Goal: Task Accomplishment & Management: Use online tool/utility

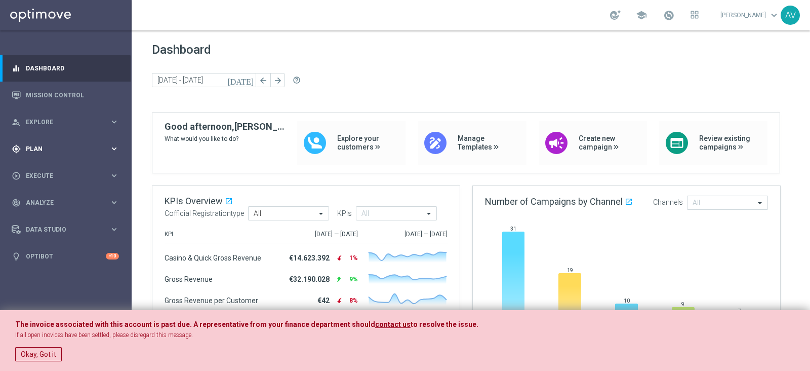
click at [68, 148] on span "Plan" at bounding box center [68, 149] width 84 height 6
click at [38, 202] on span "Templates" at bounding box center [63, 200] width 72 height 6
click at [45, 219] on link "Optimail" at bounding box center [68, 215] width 74 height 8
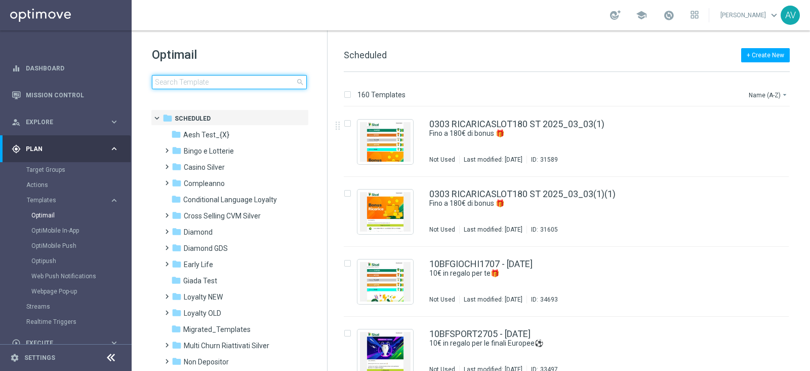
click at [204, 80] on input at bounding box center [229, 82] width 155 height 14
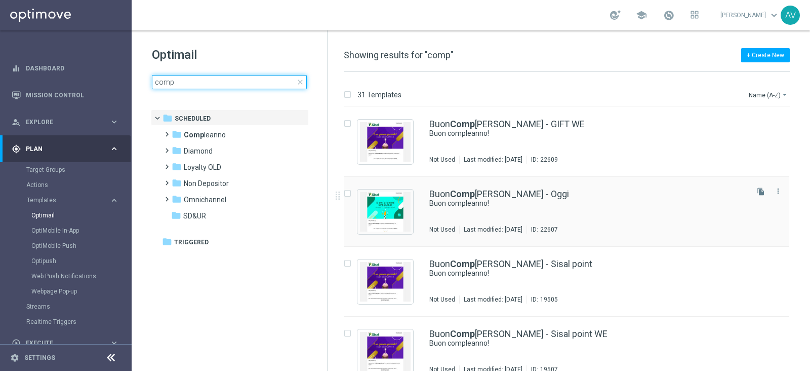
type input "comp"
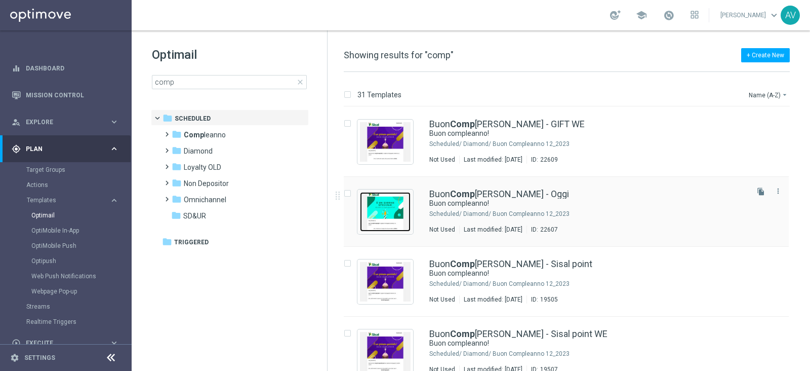
click at [390, 193] on img "Press SPACE to select this row." at bounding box center [385, 211] width 51 height 39
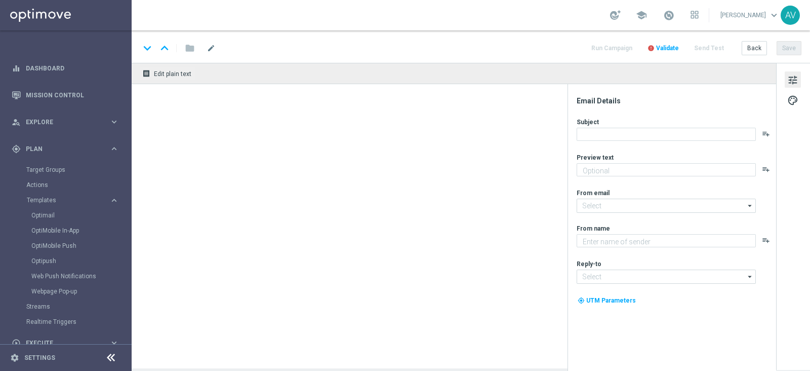
type textarea "Ti aspetta una sorpresa…"
type textarea "Sisal"
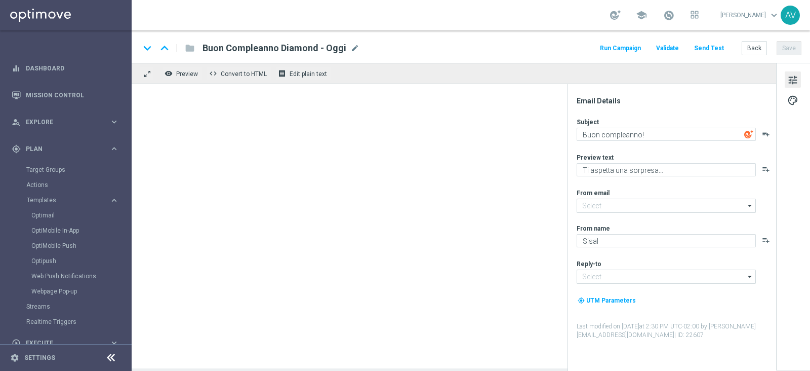
type input "[EMAIL_ADDRESS][DOMAIN_NAME]"
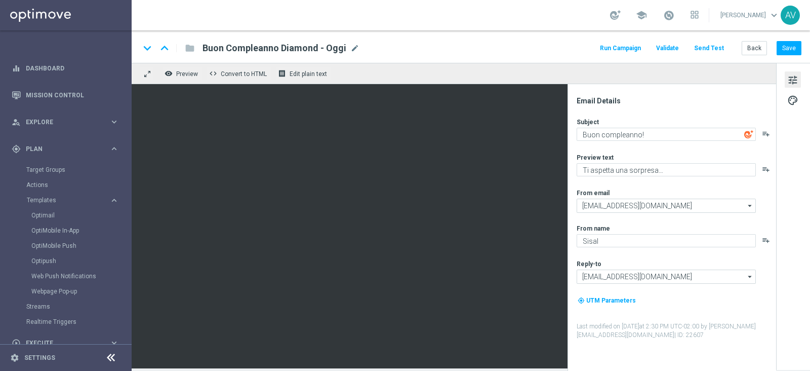
click at [615, 45] on button "Run Campaign" at bounding box center [621, 49] width 44 height 14
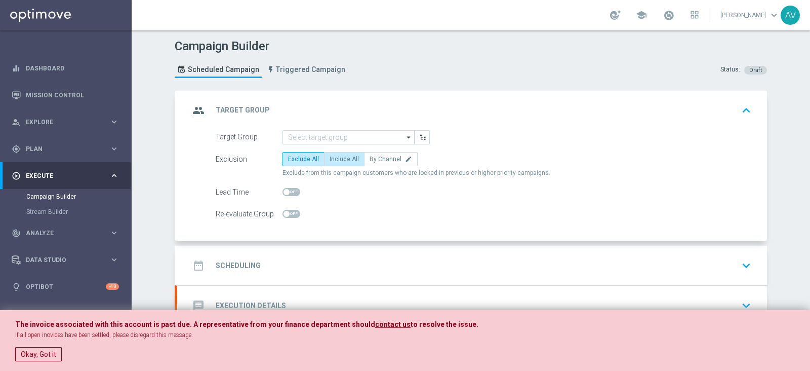
click at [336, 158] on span "Include All" at bounding box center [344, 158] width 29 height 7
click at [336, 158] on input "Include All" at bounding box center [333, 160] width 7 height 7
radio input "true"
click at [49, 356] on button "Okay, Got it" at bounding box center [38, 354] width 47 height 14
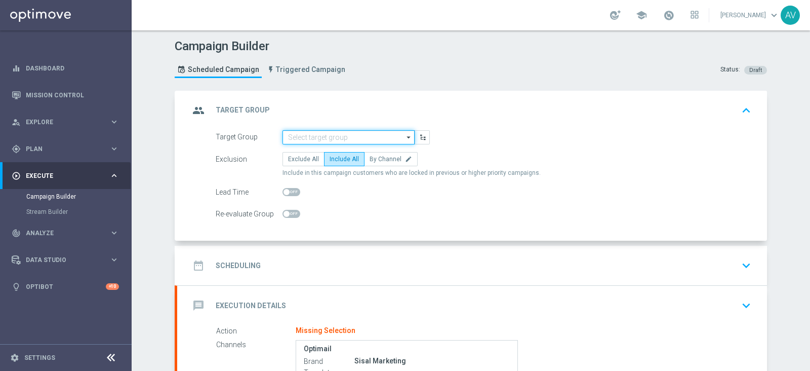
click at [377, 137] on input at bounding box center [349, 137] width 132 height 14
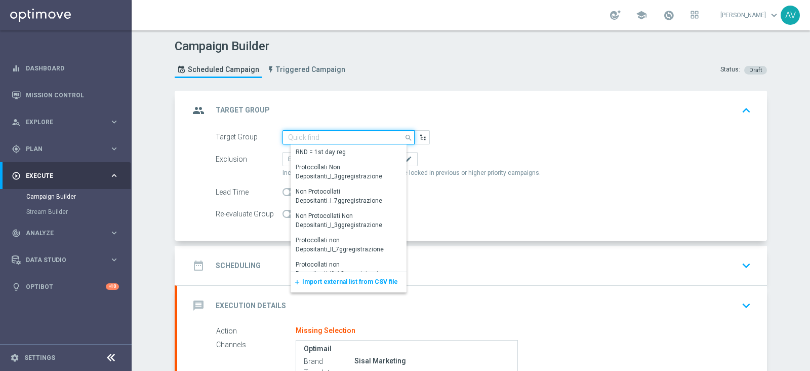
click at [377, 137] on input at bounding box center [349, 137] width 132 height 14
click at [334, 280] on span "Import external list from CSV file" at bounding box center [350, 281] width 96 height 7
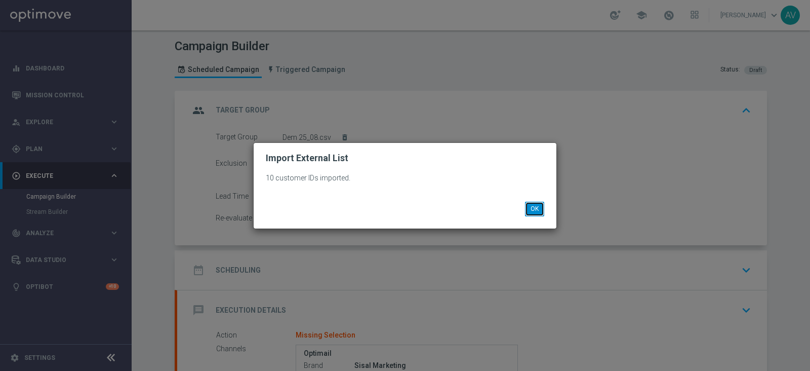
click at [529, 207] on button "OK" at bounding box center [534, 209] width 19 height 14
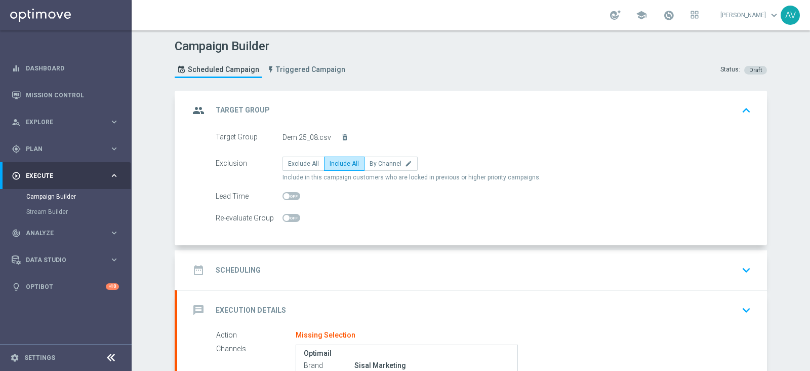
click at [197, 105] on icon "group" at bounding box center [198, 110] width 18 height 18
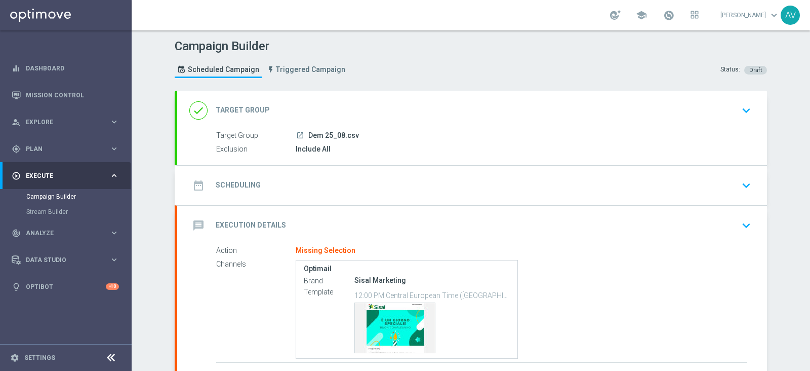
click at [195, 186] on icon "date_range" at bounding box center [198, 185] width 18 height 18
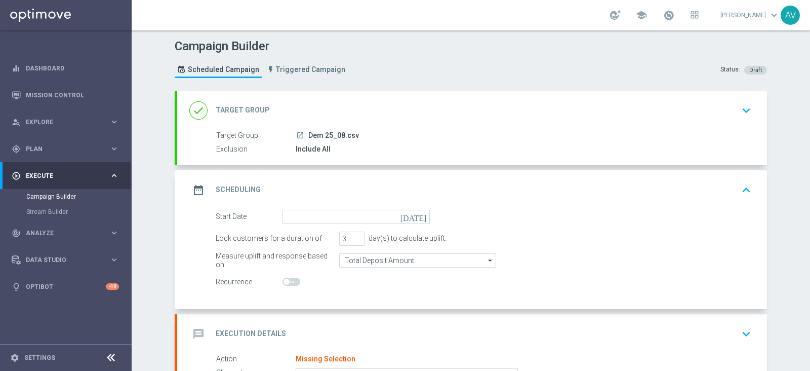
click at [417, 215] on icon "[DATE]" at bounding box center [416, 215] width 30 height 11
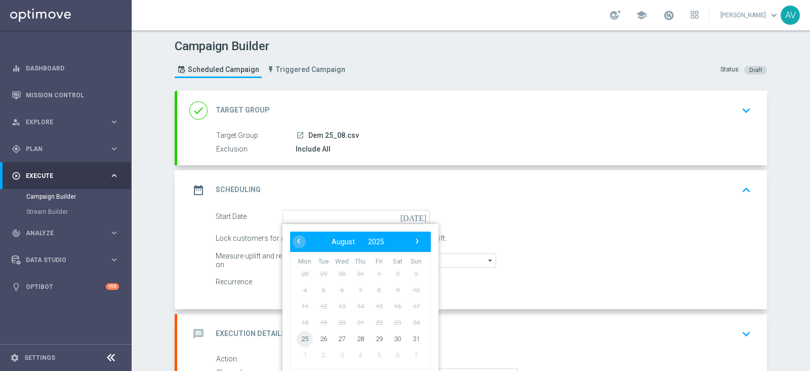
click at [300, 337] on span "25" at bounding box center [305, 338] width 16 height 16
type input "[DATE]"
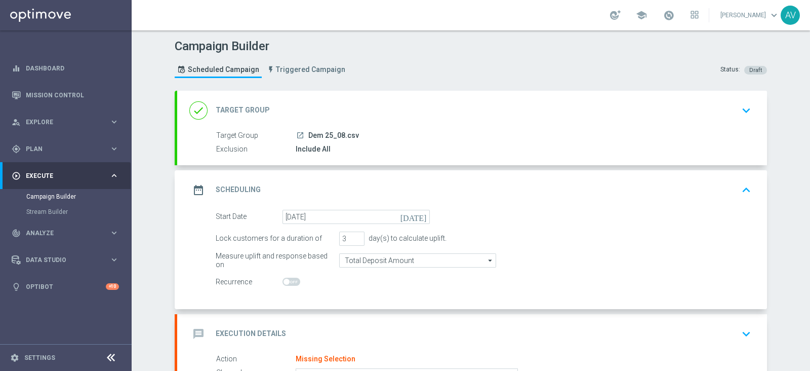
click at [193, 181] on icon "date_range" at bounding box center [198, 190] width 18 height 18
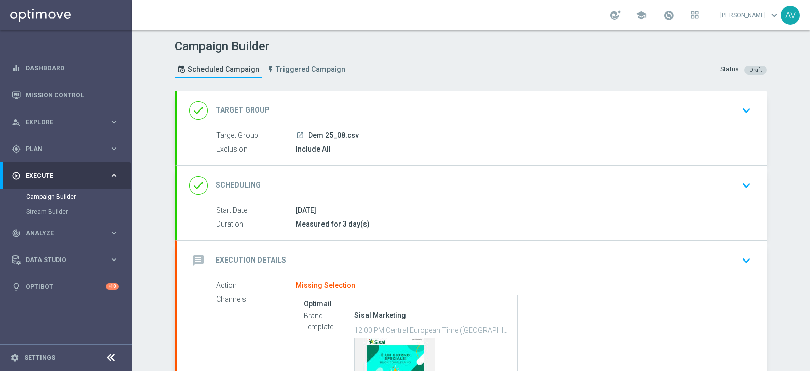
scroll to position [111, 0]
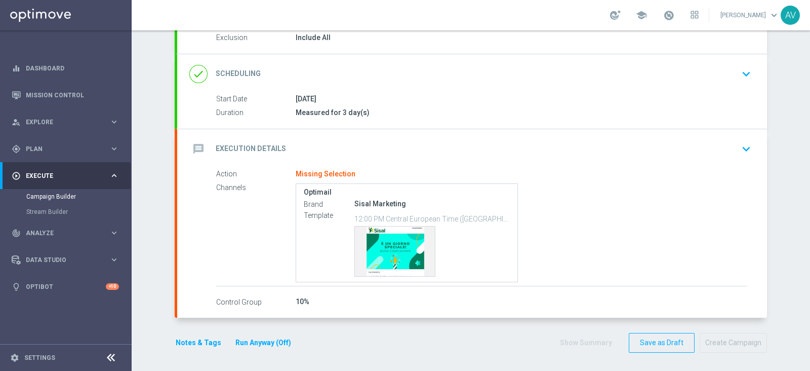
click at [181, 141] on div "message Execution Details keyboard_arrow_down" at bounding box center [472, 148] width 590 height 39
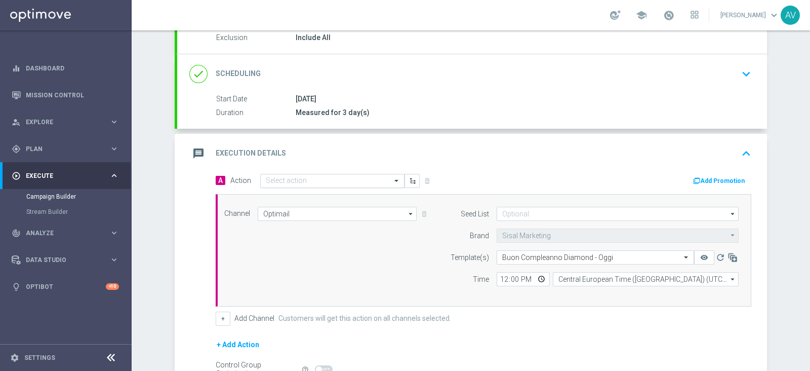
click at [329, 179] on input "text" at bounding box center [322, 181] width 113 height 9
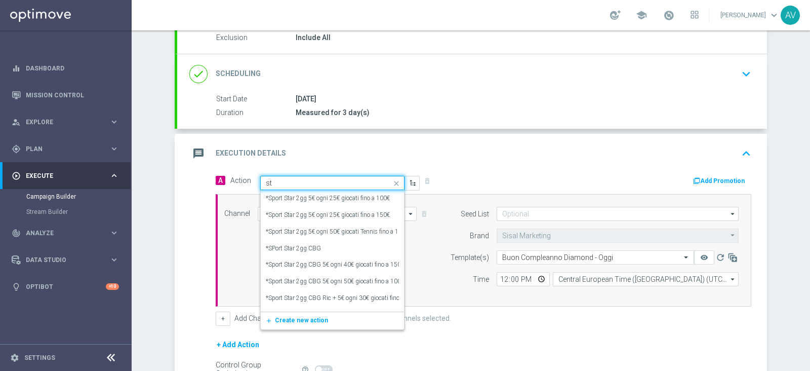
type input "s"
type input "STAR DEM"
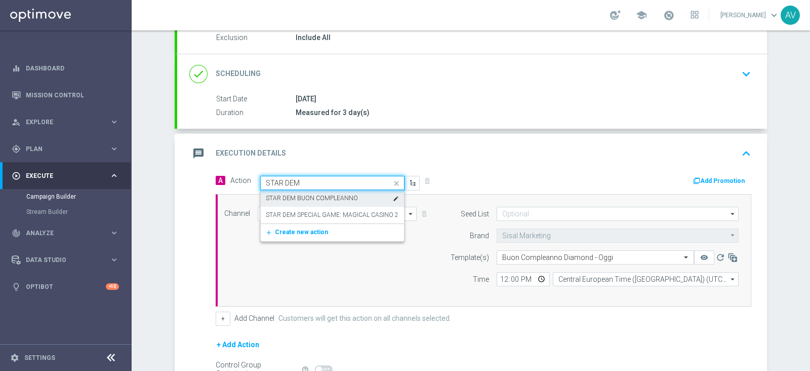
click at [294, 195] on label "STAR DEM BUON COMPLEANNO" at bounding box center [312, 198] width 92 height 9
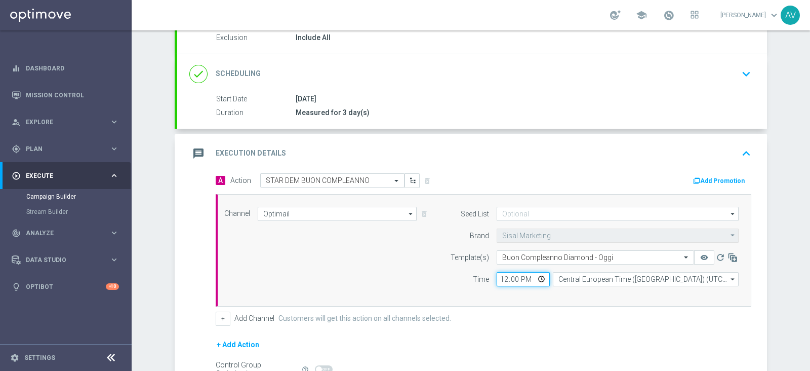
click at [500, 280] on input "12:00" at bounding box center [523, 279] width 53 height 14
type input "16:15"
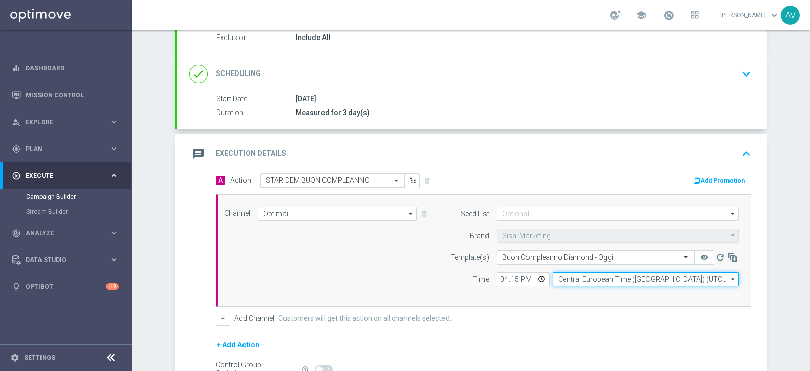
click at [604, 279] on input "Central European Time ([GEOGRAPHIC_DATA]) (UTC +02:00)" at bounding box center [646, 279] width 186 height 14
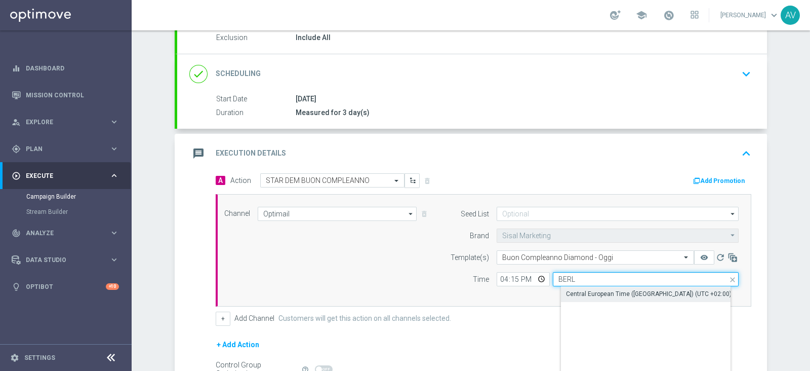
click at [694, 250] on button "remove_red_eye" at bounding box center [704, 257] width 20 height 14
type input "Central European Time ([GEOGRAPHIC_DATA]) (UTC +02:00)"
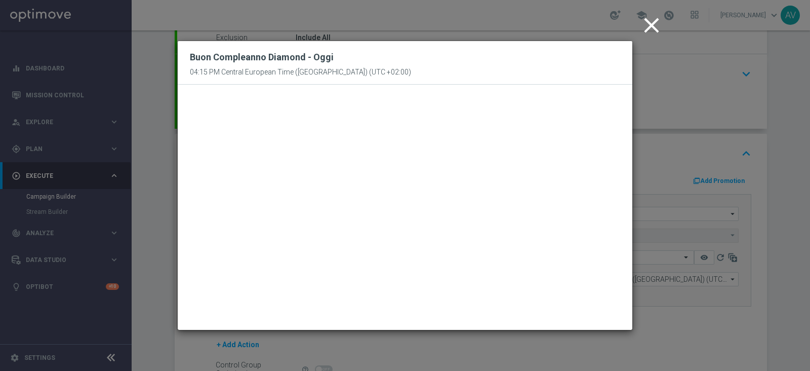
click at [649, 24] on icon "close" at bounding box center [651, 25] width 25 height 25
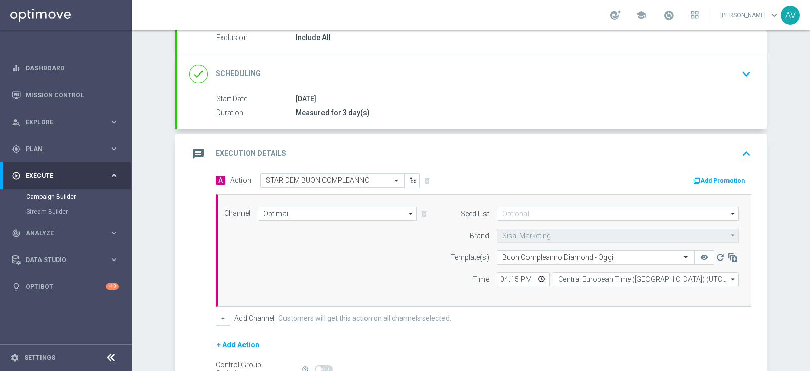
scroll to position [224, 0]
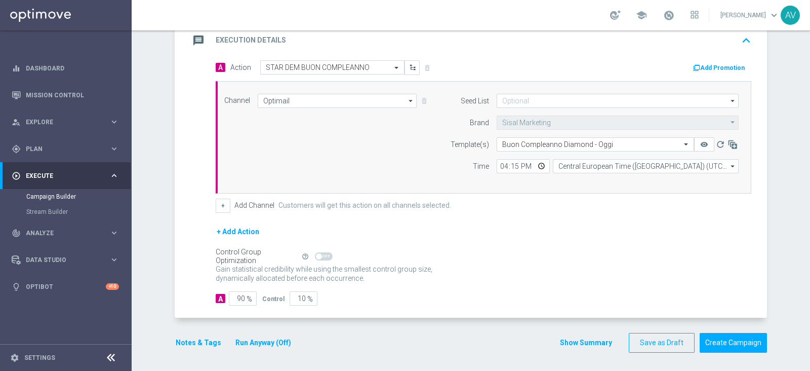
click at [247, 297] on span "%" at bounding box center [250, 299] width 6 height 9
click at [237, 295] on input "90" at bounding box center [243, 298] width 28 height 14
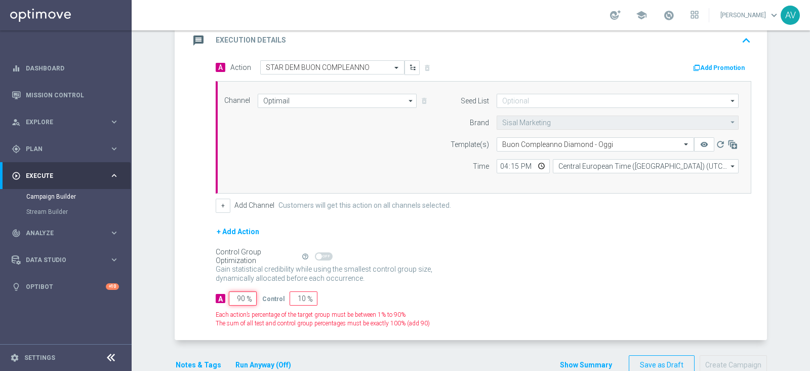
type input "0"
type input "100"
type input "1"
type input "99"
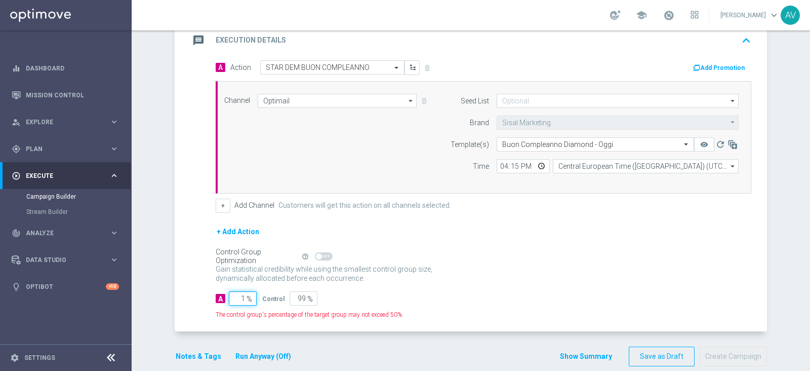
type input "10"
type input "90"
type input "100"
type input "0"
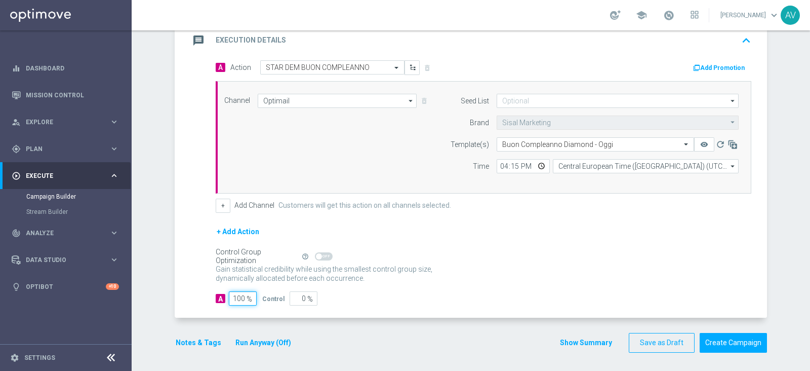
type input "100"
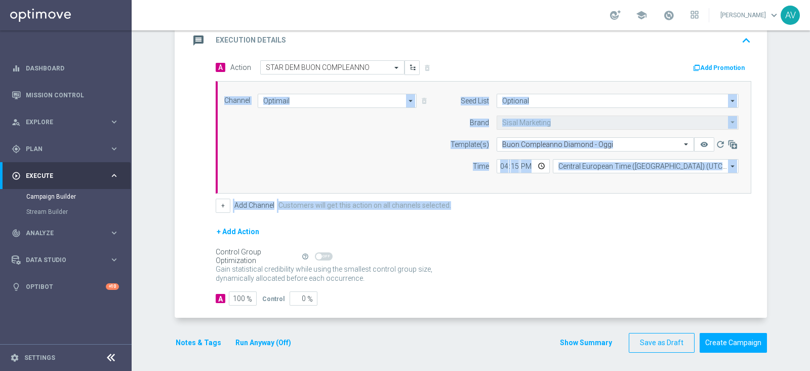
drag, startPoint x: 789, startPoint y: 204, endPoint x: 807, endPoint y: 190, distance: 22.4
click at [807, 190] on div "Campaign Builder Scheduled Campaign Triggered Campaign Status: Draft done Targe…" at bounding box center [471, 200] width 679 height 340
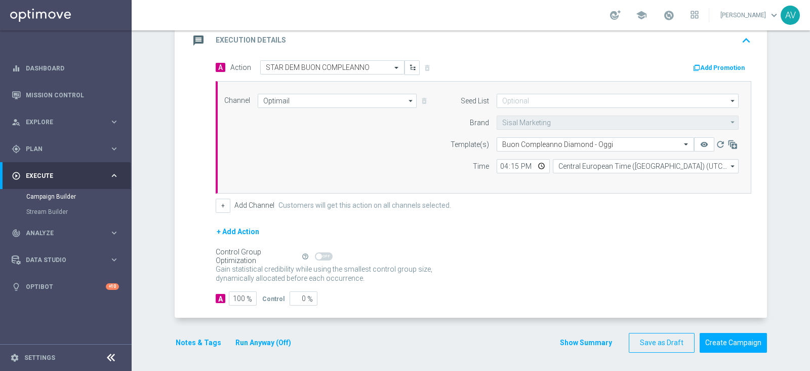
click at [520, 276] on div "Gain statistical credibility while using the smallest control group size, dynam…" at bounding box center [484, 274] width 536 height 24
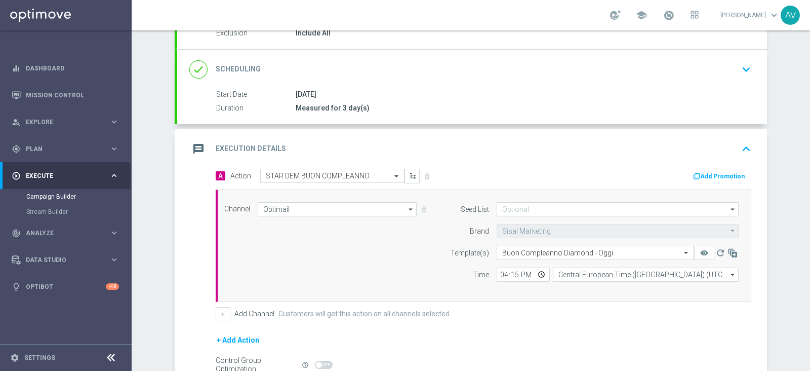
scroll to position [130, 0]
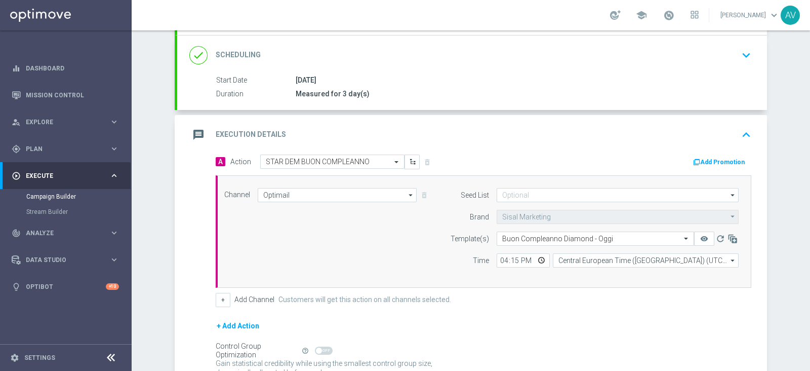
click at [199, 139] on icon "message" at bounding box center [198, 135] width 18 height 18
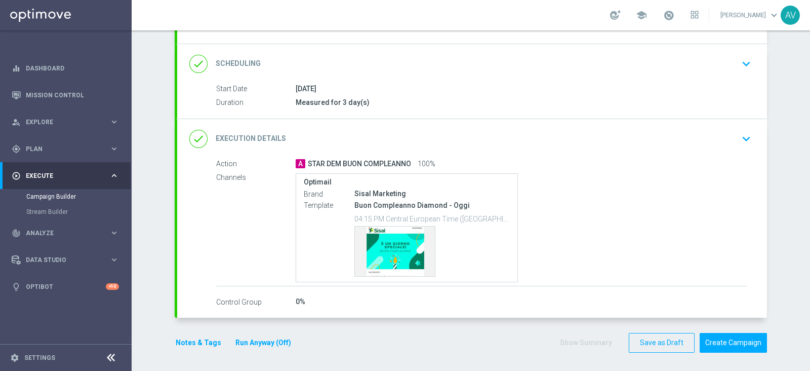
click at [199, 139] on icon "done" at bounding box center [198, 139] width 18 height 18
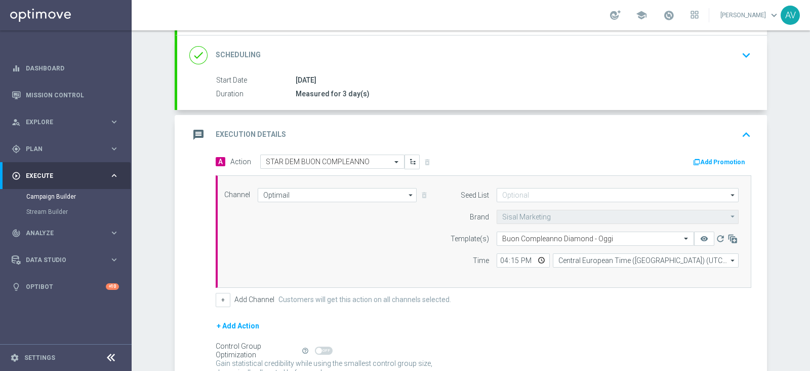
click at [199, 139] on icon "message" at bounding box center [198, 135] width 18 height 18
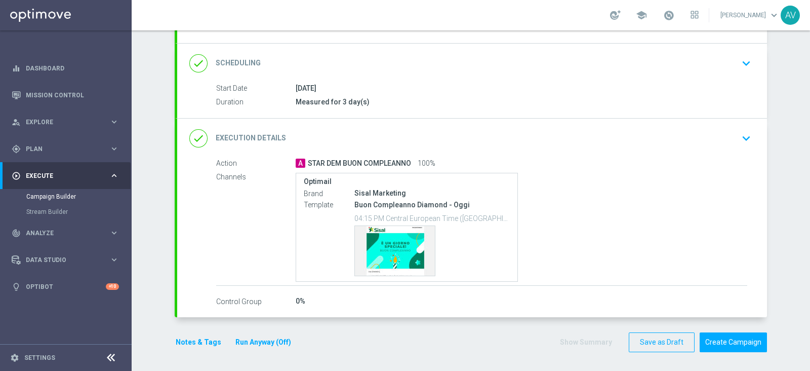
scroll to position [122, 0]
click at [200, 347] on div "Notes & Tags Run Anyway (Off)" at bounding box center [240, 343] width 130 height 20
click at [198, 343] on button "Notes & Tags" at bounding box center [199, 342] width 48 height 13
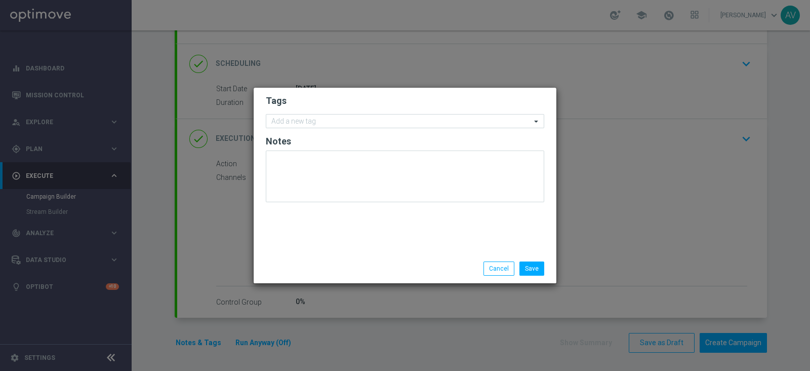
click at [292, 128] on form "Tags Add a new tag Notes" at bounding box center [405, 150] width 279 height 117
click at [289, 124] on input "text" at bounding box center [401, 121] width 260 height 9
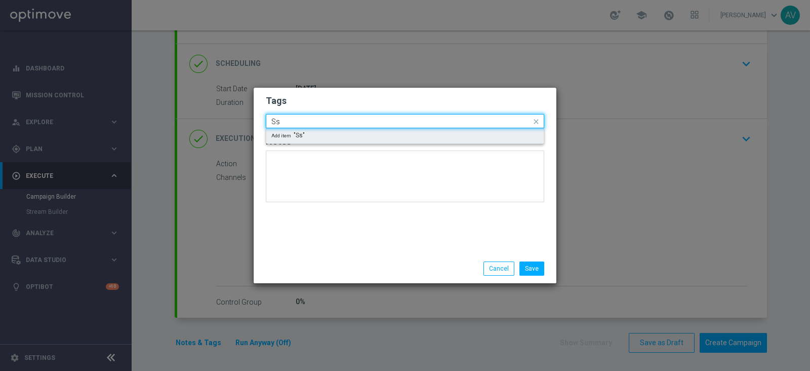
type input "S"
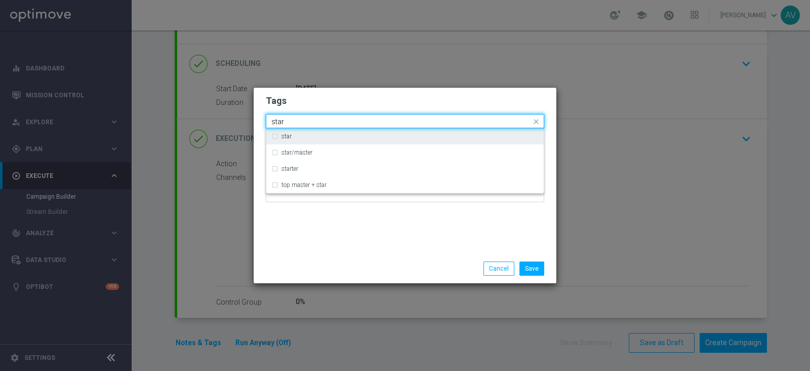
click at [299, 133] on div "star" at bounding box center [404, 136] width 267 height 16
type input "star"
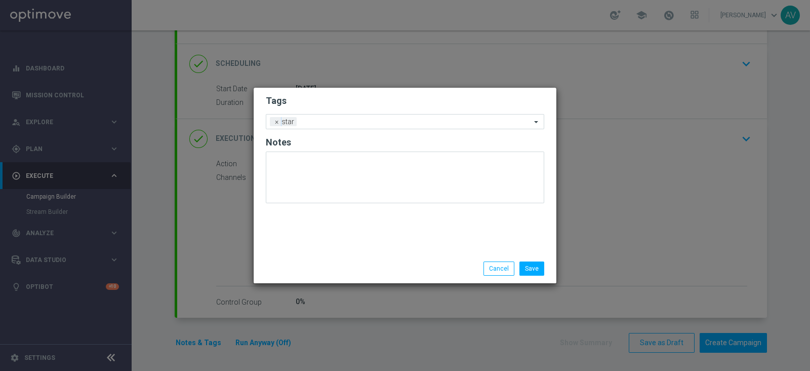
click at [355, 223] on div "Tags Add a new tag × star Notes" at bounding box center [405, 171] width 303 height 166
click at [336, 118] on input "text" at bounding box center [416, 122] width 230 height 9
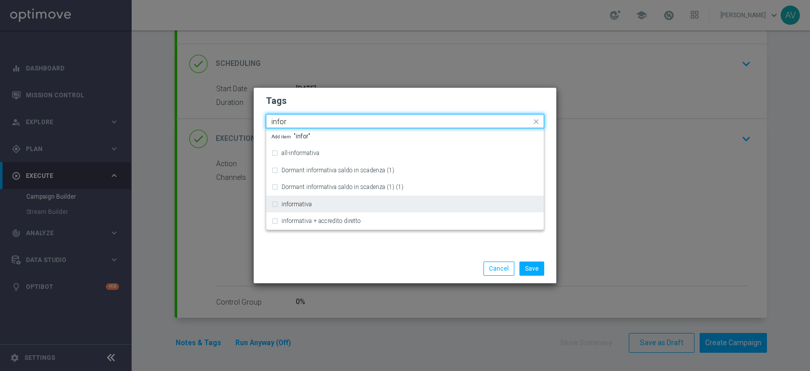
click at [291, 203] on label "informativa" at bounding box center [297, 204] width 30 height 6
type input "infor"
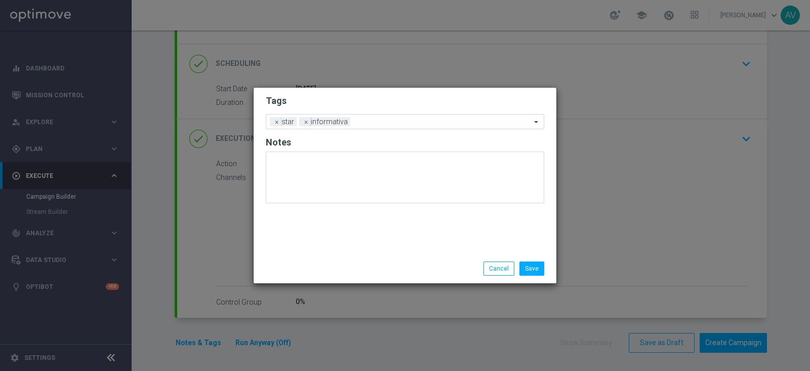
click at [352, 242] on div "Tags Add a new tag × star × informativa Notes" at bounding box center [405, 171] width 303 height 166
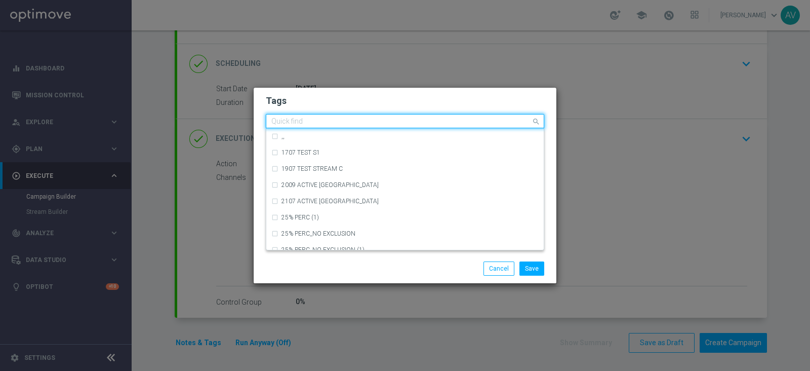
click at [376, 124] on input "text" at bounding box center [401, 121] width 260 height 9
type input "o"
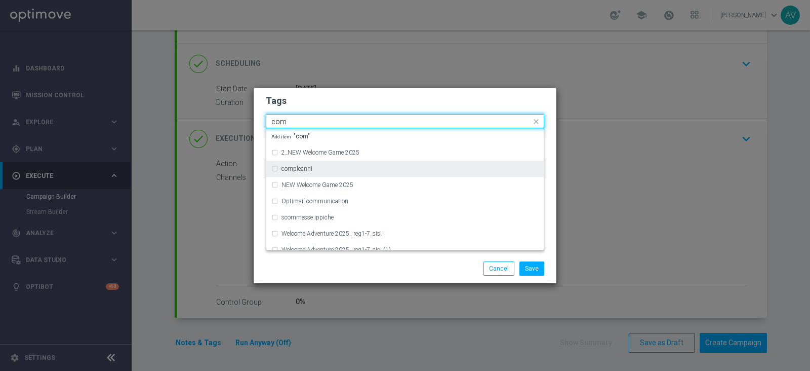
click at [316, 168] on div "compleanni" at bounding box center [410, 169] width 257 height 6
type input "com"
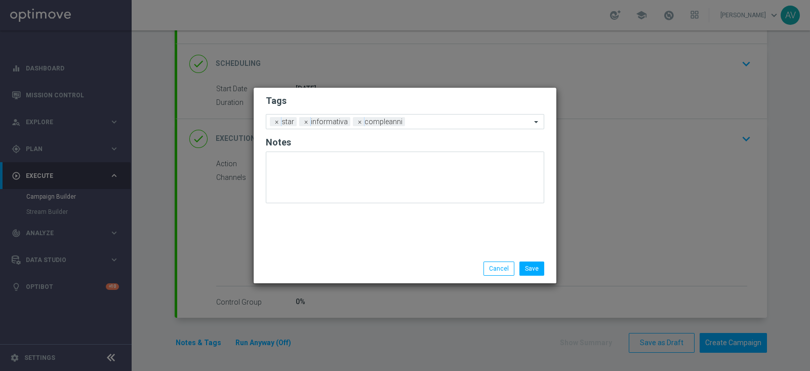
click at [418, 268] on div "Save Cancel" at bounding box center [454, 268] width 196 height 14
click at [535, 265] on button "Save" at bounding box center [532, 268] width 25 height 14
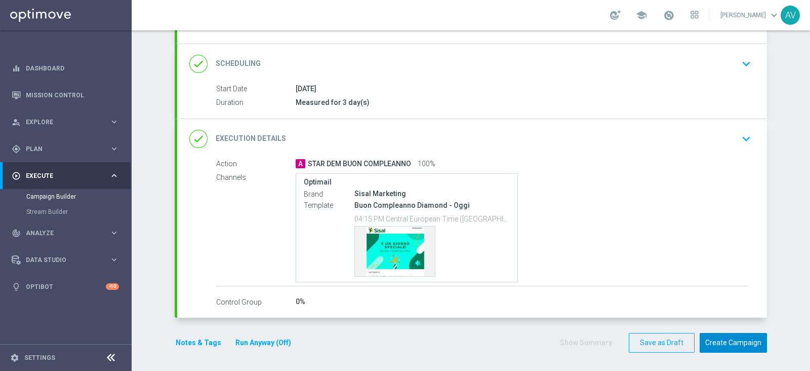
click at [714, 335] on button "Create Campaign" at bounding box center [733, 343] width 67 height 20
